Goal: Task Accomplishment & Management: Manage account settings

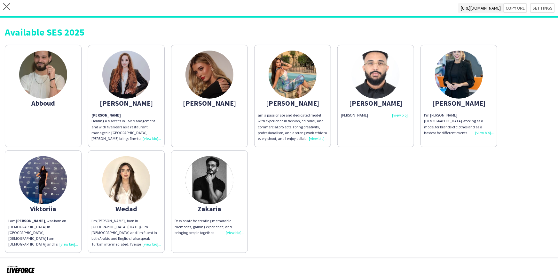
scroll to position [6, 0]
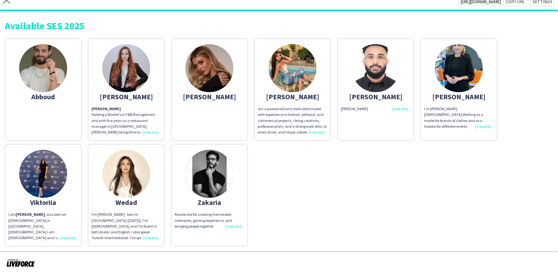
click at [10, 5] on app-icon "close" at bounding box center [6, 2] width 7 height 10
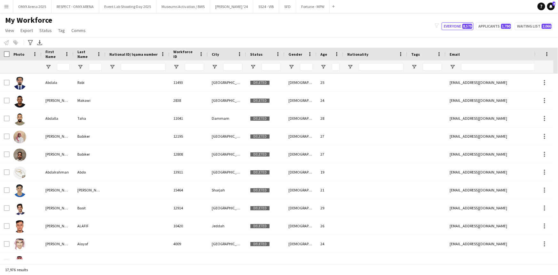
click at [3, 9] on button "Menu" at bounding box center [6, 6] width 13 height 13
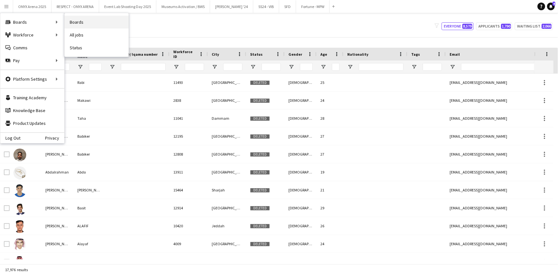
click at [81, 22] on link "Boards" at bounding box center [97, 22] width 64 height 13
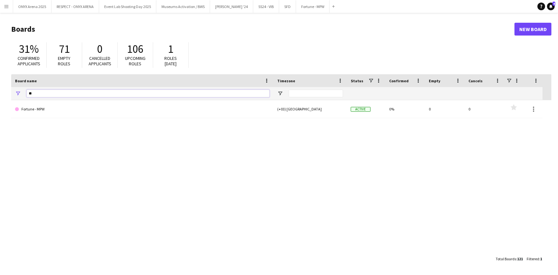
click at [162, 92] on input "**" at bounding box center [148, 94] width 243 height 8
type input "*"
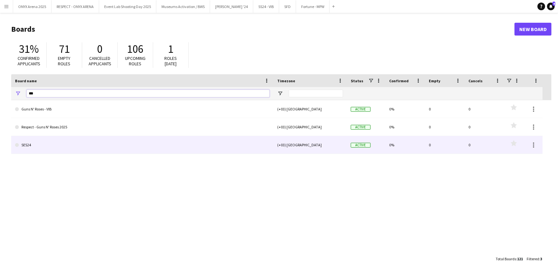
type input "***"
click at [82, 138] on link "SES24" at bounding box center [142, 145] width 255 height 18
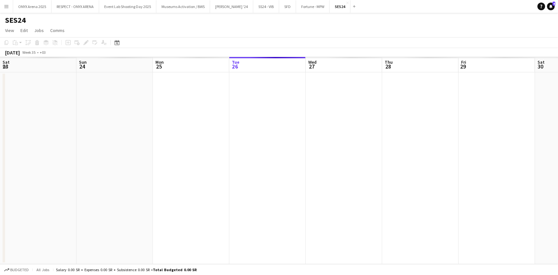
scroll to position [0, 153]
click at [119, 41] on div "Date picker" at bounding box center [117, 43] width 8 height 8
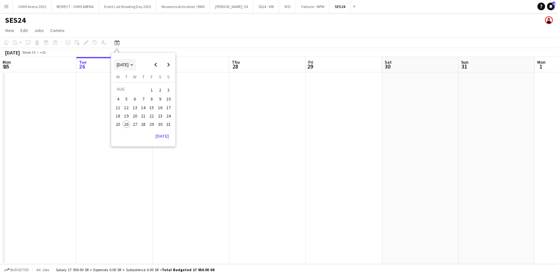
click at [136, 68] on span "Choose month and year" at bounding box center [125, 64] width 22 height 15
click at [119, 95] on span "2024" at bounding box center [121, 98] width 13 height 8
click at [123, 104] on span "SEP" at bounding box center [121, 106] width 13 height 8
click at [135, 107] on span "11" at bounding box center [135, 108] width 8 height 8
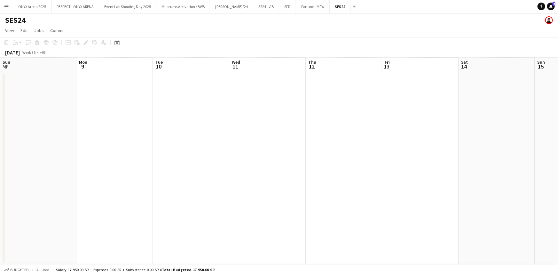
scroll to position [0, 220]
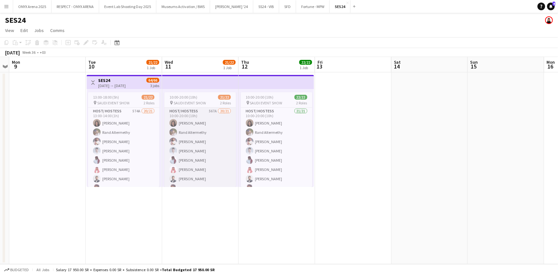
click at [188, 133] on app-card-role "Host/ Hostess 567A 20/21 10:00-20:00 (10h) Ghayd [PERSON_NAME] Altermethy [PERS…" at bounding box center [200, 210] width 72 height 207
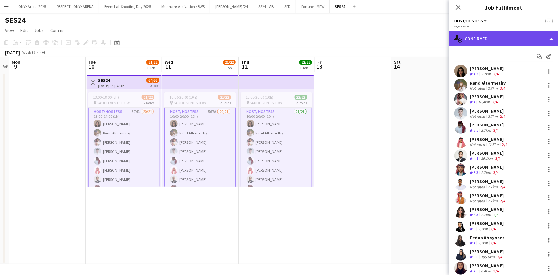
click at [500, 34] on div "single-neutral-actions-check-2 Confirmed" at bounding box center [504, 38] width 109 height 15
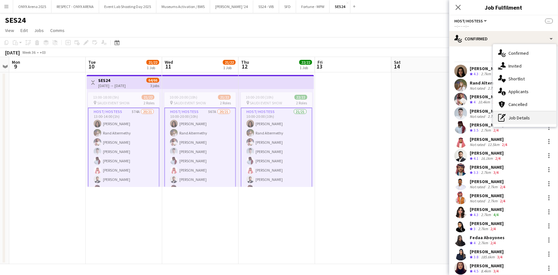
click at [514, 118] on div "pen-write Job Details" at bounding box center [524, 117] width 63 height 13
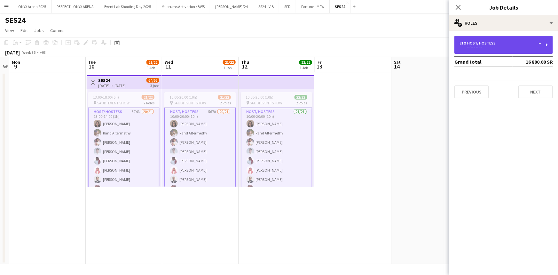
click at [492, 51] on div "21 x Host/ Hostess -- --:-- - --:--" at bounding box center [504, 45] width 99 height 18
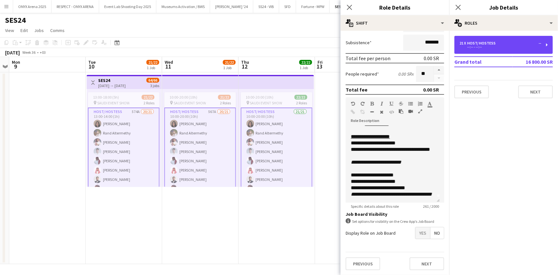
scroll to position [0, 0]
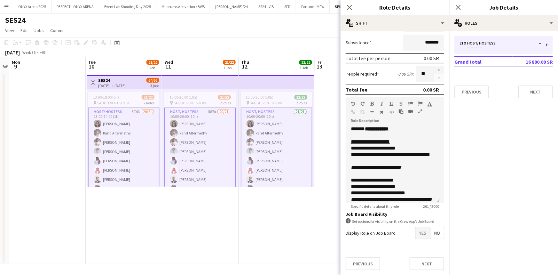
click at [210, 140] on app-card-role "Host/ Hostess 567A 20/21 10:00-20:00 (10h) Ghayd [PERSON_NAME] Altermethy [PERS…" at bounding box center [200, 211] width 72 height 209
type input "*****"
type input "*********"
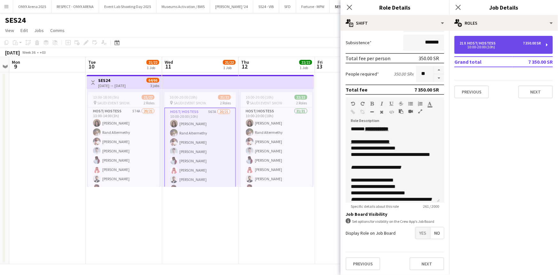
click at [484, 42] on div "Host/ Hostess" at bounding box center [482, 43] width 31 height 4
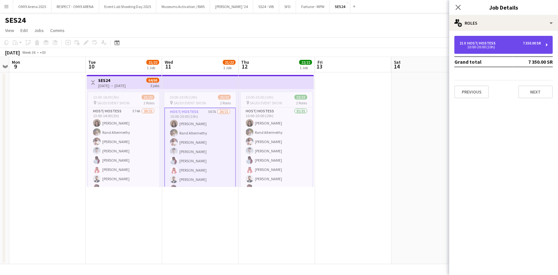
click at [481, 45] on div "10:00-20:00 (10h)" at bounding box center [501, 46] width 82 height 3
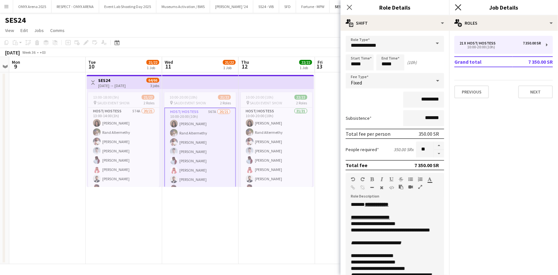
click at [458, 7] on icon "Close pop-in" at bounding box center [458, 7] width 6 height 6
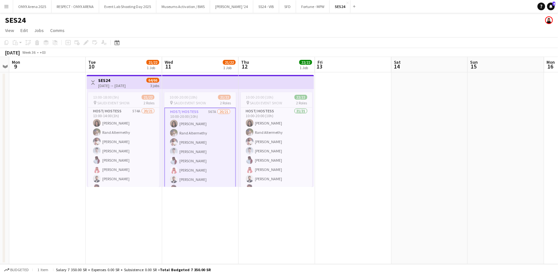
click at [9, 5] on button "Menu" at bounding box center [6, 6] width 13 height 13
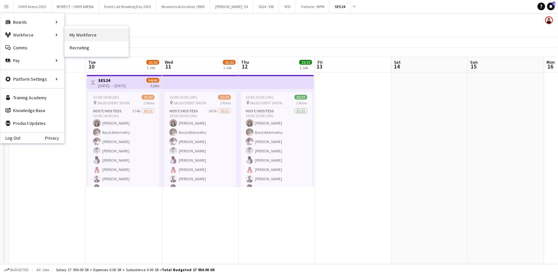
click at [74, 31] on link "My Workforce" at bounding box center [97, 34] width 64 height 13
